Goal: Contribute content

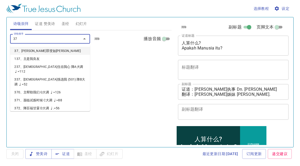
type input "378"
type input "379"
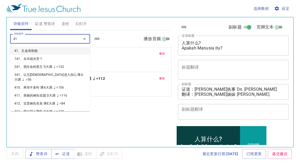
type input "416"
type input "419"
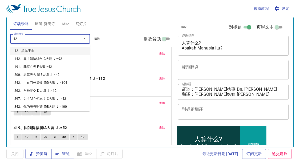
type input "429"
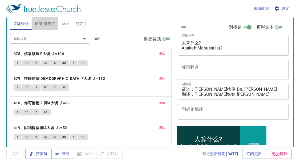
click at [51, 25] on span "证道 赞美诗" at bounding box center [45, 24] width 20 height 7
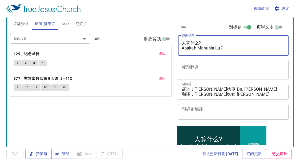
drag, startPoint x: 184, startPoint y: 42, endPoint x: 181, endPoint y: 42, distance: 3.0
click at [211, 44] on textarea "人算什么? Apakah Manusia itu?" at bounding box center [233, 46] width 103 height 10
drag, startPoint x: 183, startPoint y: 42, endPoint x: 213, endPoint y: 43, distance: 30.2
click at [213, 43] on textarea "人算什么? Apakah Manusia itu?" at bounding box center [233, 46] width 103 height 10
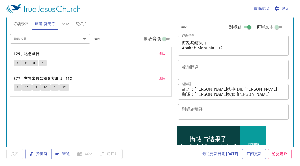
drag, startPoint x: 182, startPoint y: 51, endPoint x: 223, endPoint y: 50, distance: 40.8
click at [235, 50] on div "悔改与结果子 Apakah Manusia itu? x 证道标题" at bounding box center [233, 46] width 111 height 20
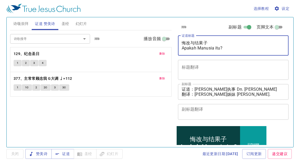
drag, startPoint x: 224, startPoint y: 49, endPoint x: 191, endPoint y: 55, distance: 34.4
click at [179, 53] on div "悔改与结果子 Apakah Manusia itu? x 证道标题" at bounding box center [233, 46] width 111 height 20
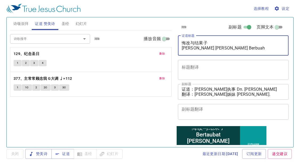
type textarea "悔改与结果子 [PERSON_NAME] [PERSON_NAME] Berbuah"
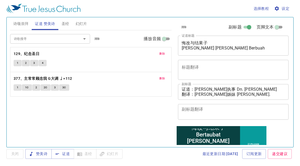
drag, startPoint x: 26, startPoint y: 116, endPoint x: 73, endPoint y: 112, distance: 46.8
click at [30, 115] on div "诗歌搜寻 诗歌搜寻 清除 播放音频 删除 129、纪念圣日 1 2 3 4 删除 377、主常常顾念我 G大调 ♩=112 1 1C 2 2C 3 3C" at bounding box center [91, 86] width 162 height 112
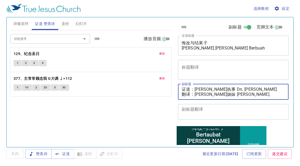
drag, startPoint x: 195, startPoint y: 90, endPoint x: 274, endPoint y: 78, distance: 79.7
click at [273, 78] on div "清除 副标题 页脚文本 证道标题 悔改与结果子 [PERSON_NAME] [PERSON_NAME] Berbuah x 证道标题 标题翻译 x 标题翻译 …" at bounding box center [233, 71] width 114 height 108
paste textarea "[PERSON_NAME]执事 Dns. [PERSON_NAME]"
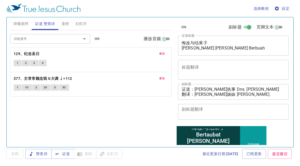
click at [46, 104] on div "诗歌搜寻 诗歌搜寻 清除 播放音频 删除 129、纪念圣日 1 2 3 4 删除 377、主常常顾念我 G大调 ♩=112 1 1C 2 2C 3 3C" at bounding box center [91, 86] width 162 height 112
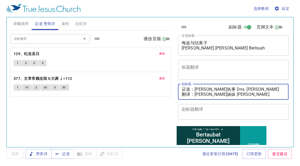
drag, startPoint x: 196, startPoint y: 94, endPoint x: 298, endPoint y: 97, distance: 102.4
click at [298, 97] on div "选择教程 设定 诗颂崇拜 证道 赞美诗 圣经 幻灯片 诗歌搜寻 诗歌搜寻 清除 播放音频 删除 378、信靠顺服 F大调 ♩=104 1 1C 2 2C 3 …" at bounding box center [150, 83] width 300 height 166
paste textarea "彩颜姊妹 [PERSON_NAME]. [PERSON_NAME]"
type textarea "证道：[PERSON_NAME]执事 Dns. [PERSON_NAME] 翻译：[PERSON_NAME] [PERSON_NAME]. [PERSON_N…"
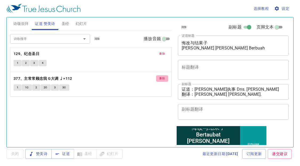
click at [162, 76] on span "删除" at bounding box center [162, 78] width 6 height 5
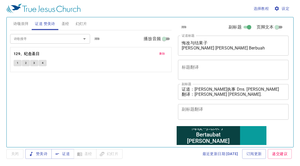
click at [51, 39] on input "诗歌搜寻" at bounding box center [42, 39] width 61 height 6
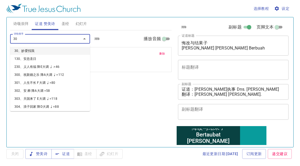
type input "306"
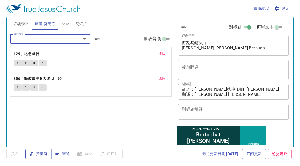
click at [39, 156] on span "赞美诗" at bounding box center [39, 154] width 18 height 7
